Goal: Task Accomplishment & Management: Manage account settings

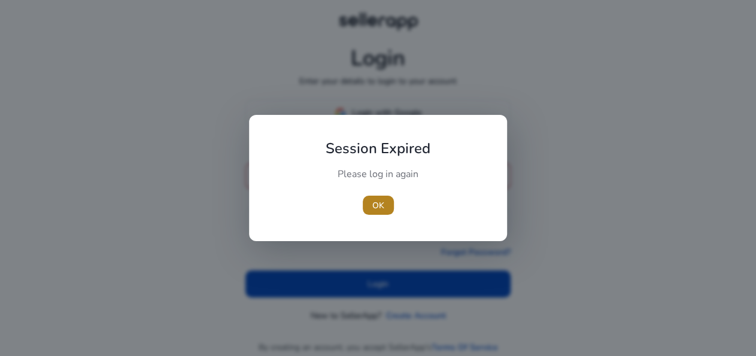
click at [389, 199] on span "button" at bounding box center [378, 205] width 31 height 29
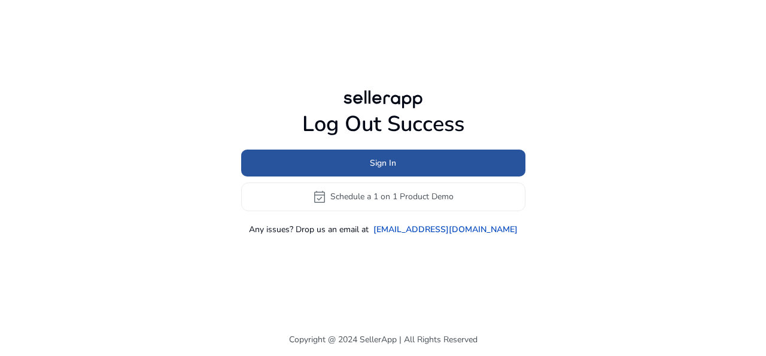
click at [377, 166] on span "Sign In" at bounding box center [383, 163] width 26 height 13
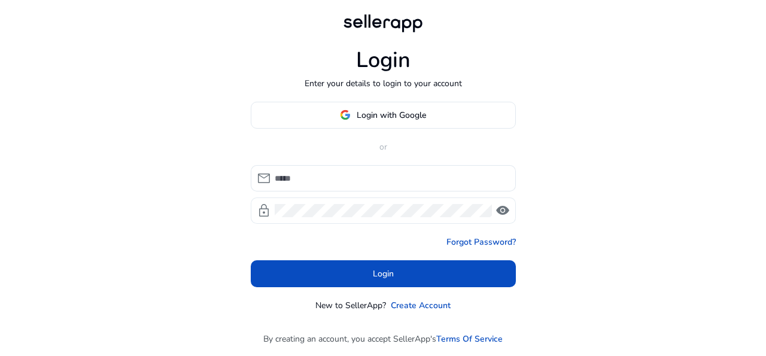
type input "**********"
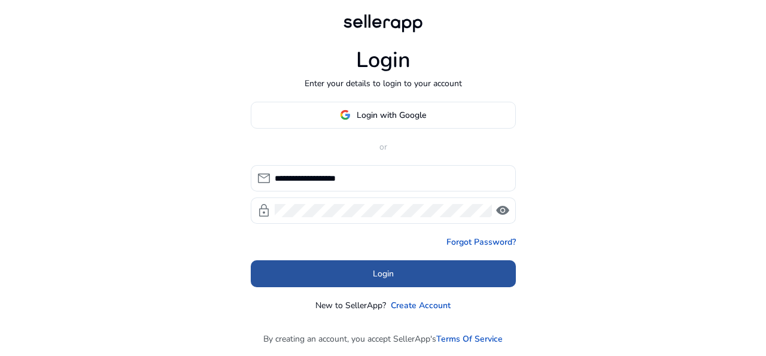
click at [402, 266] on span at bounding box center [383, 273] width 265 height 29
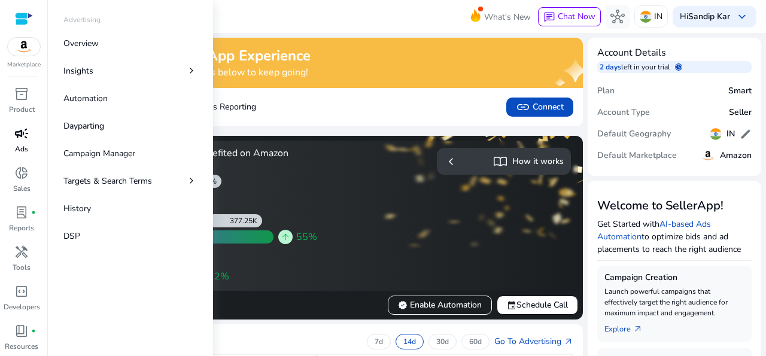
click at [22, 141] on span "campaign" at bounding box center [21, 133] width 14 height 14
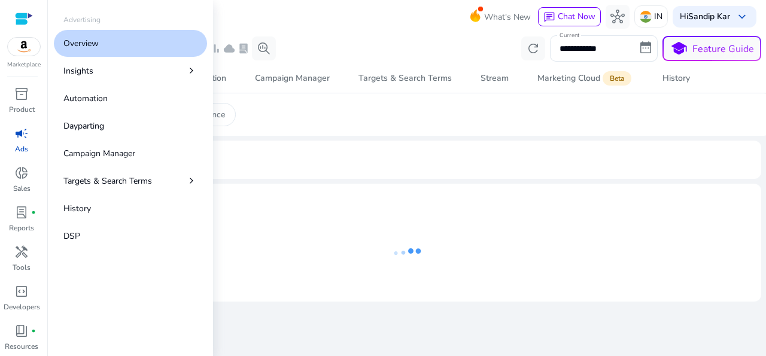
click at [87, 46] on p "Overview" at bounding box center [80, 43] width 35 height 13
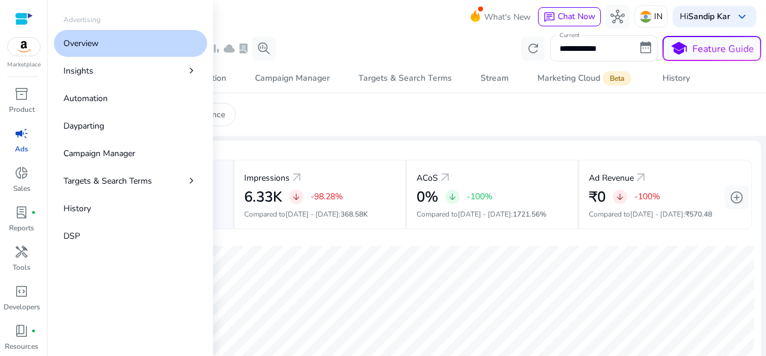
click at [87, 46] on p "Overview" at bounding box center [80, 43] width 35 height 13
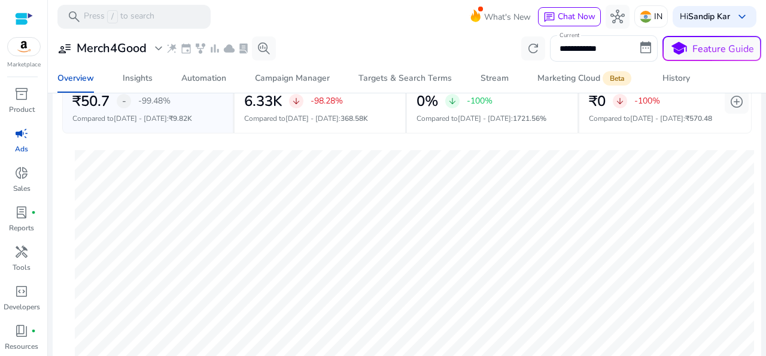
scroll to position [97, 0]
click at [142, 78] on div "Insights" at bounding box center [138, 78] width 30 height 8
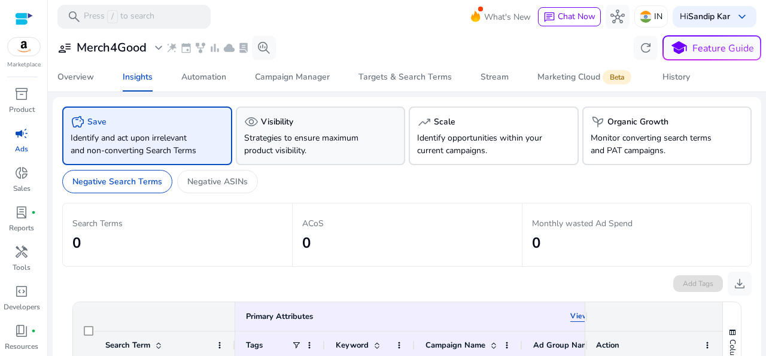
click at [327, 132] on p "Strategies to ensure maximum product visibility." at bounding box center [307, 144] width 127 height 25
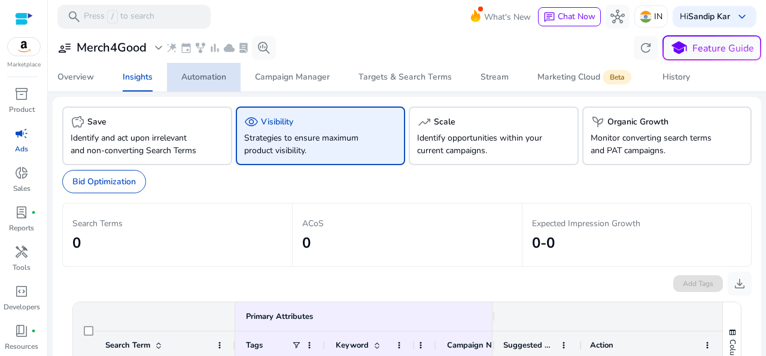
click at [208, 78] on div "Automation" at bounding box center [203, 77] width 45 height 8
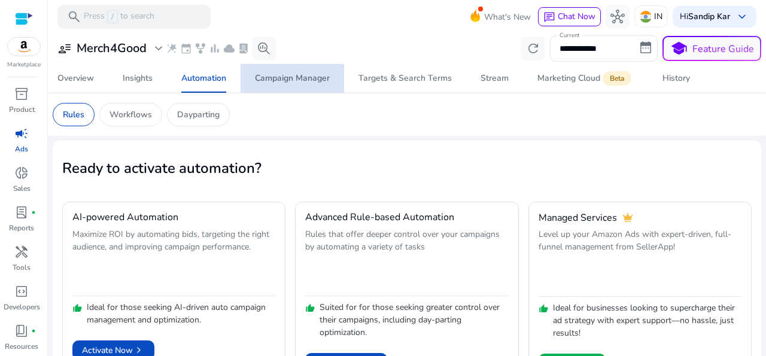
click at [316, 80] on div "Campaign Manager" at bounding box center [292, 78] width 75 height 8
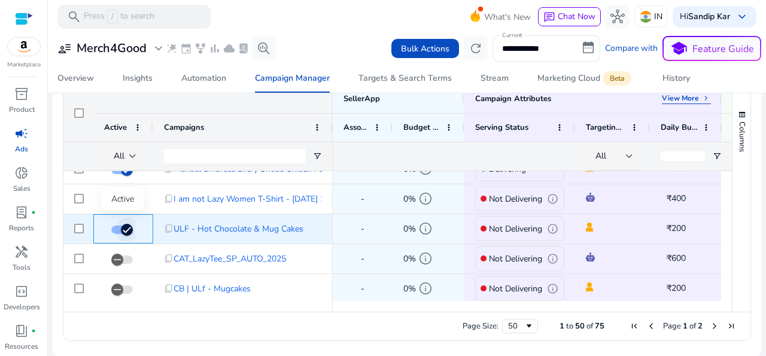
click at [117, 232] on span "button" at bounding box center [127, 230] width 24 height 24
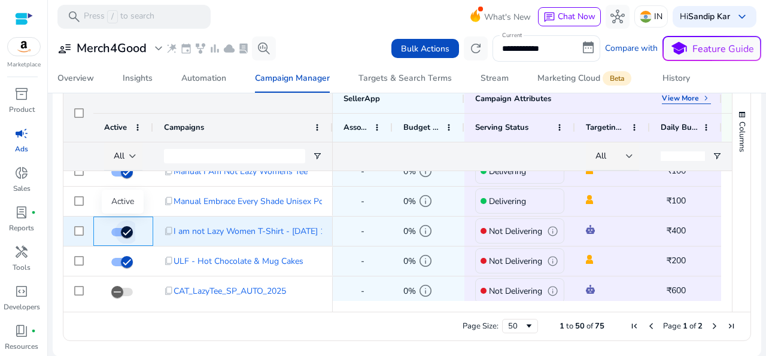
click at [113, 232] on span "button" at bounding box center [122, 232] width 22 height 8
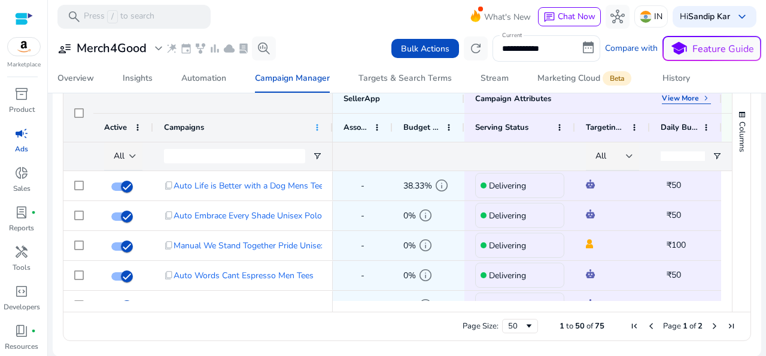
click at [317, 125] on span at bounding box center [317, 128] width 10 height 10
click at [141, 130] on span at bounding box center [138, 128] width 10 height 10
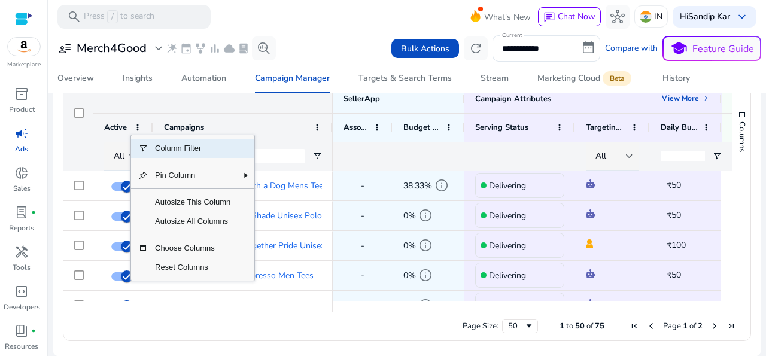
click at [147, 144] on span "Column Menu" at bounding box center [143, 149] width 10 height 10
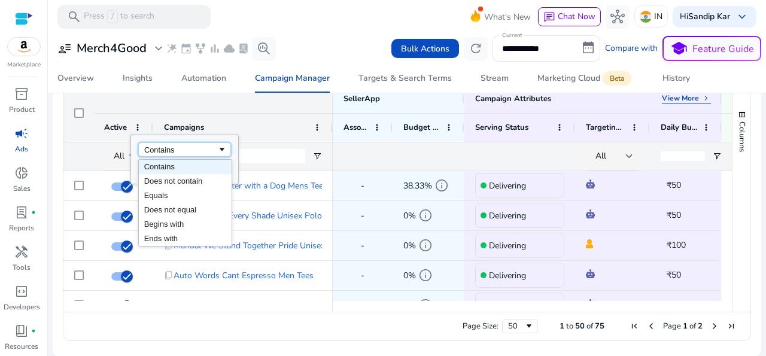
click at [221, 150] on span "Filtering operator" at bounding box center [222, 150] width 10 height 10
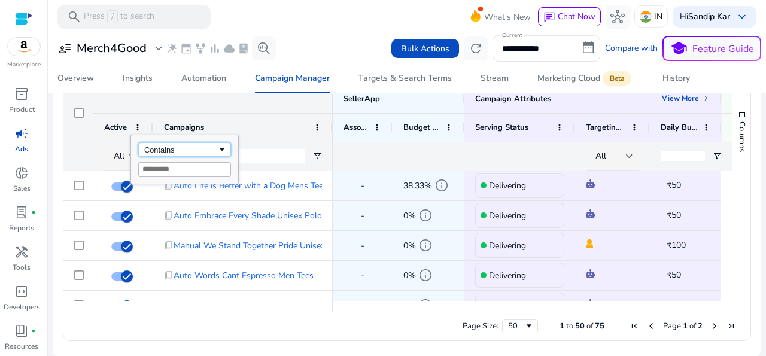
click at [221, 150] on span "Filtering operator" at bounding box center [222, 150] width 10 height 10
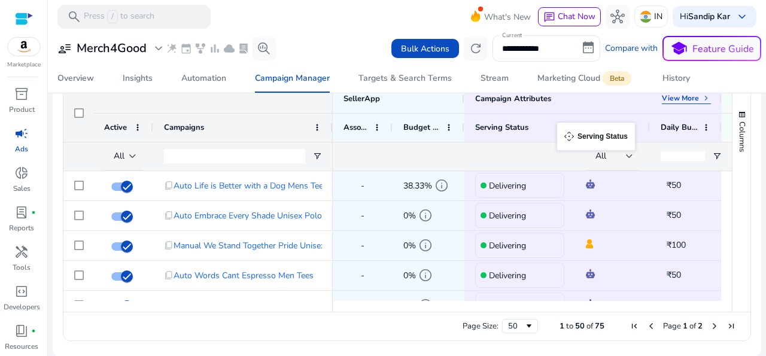
drag, startPoint x: 569, startPoint y: 128, endPoint x: 563, endPoint y: 129, distance: 6.1
click at [563, 129] on body "**********" at bounding box center [383, 178] width 766 height 356
click at [563, 129] on span at bounding box center [560, 128] width 10 height 10
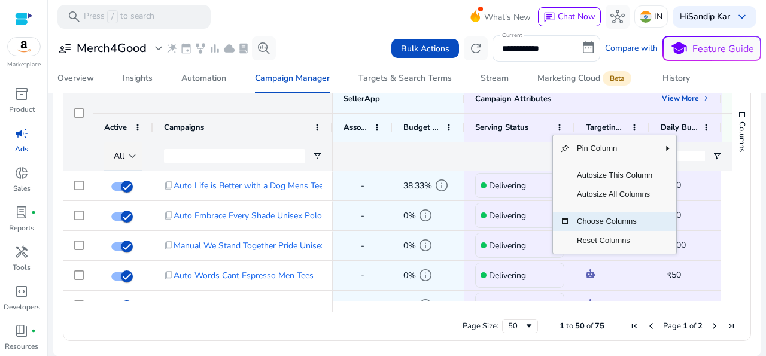
click at [588, 220] on span "Choose Columns" at bounding box center [615, 221] width 90 height 19
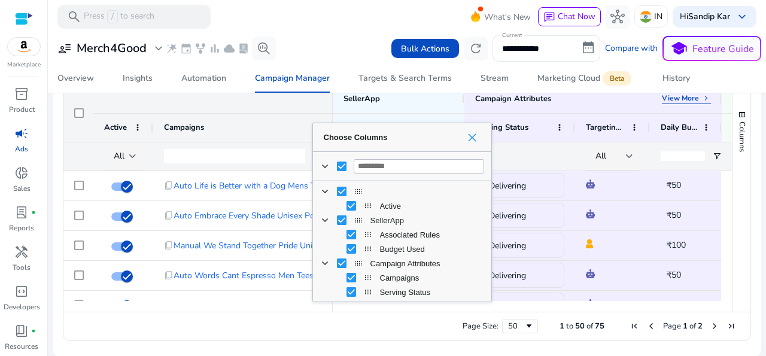
click at [471, 142] on span "Choose Columns" at bounding box center [472, 138] width 10 height 10
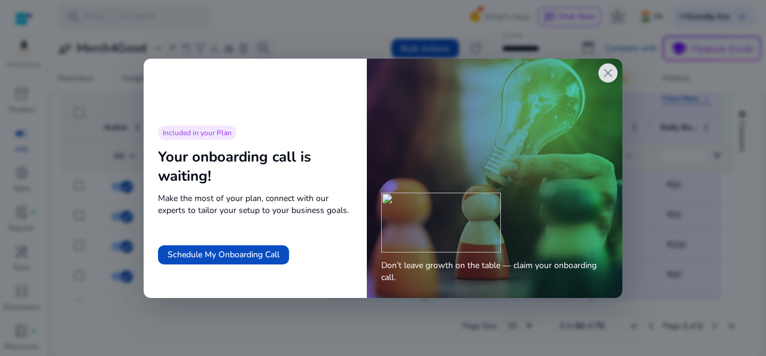
click at [606, 75] on span "close" at bounding box center [608, 73] width 14 height 14
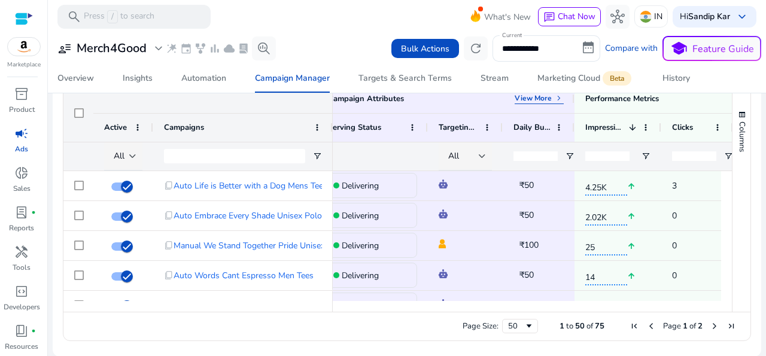
scroll to position [0, 194]
